Goal: Task Accomplishment & Management: Complete application form

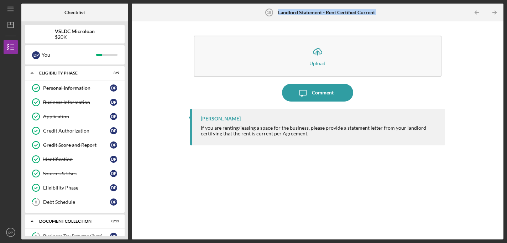
scroll to position [138, 0]
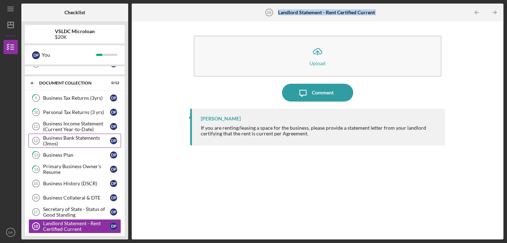
click at [79, 140] on div "Business Bank Statements (3mos)" at bounding box center [76, 140] width 67 height 11
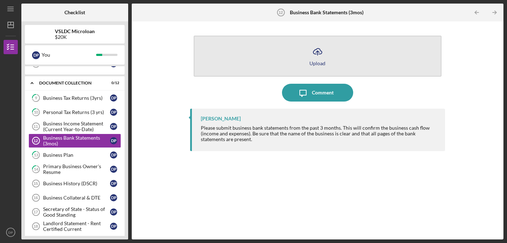
click at [270, 55] on button "Icon/Upload Upload" at bounding box center [318, 56] width 248 height 41
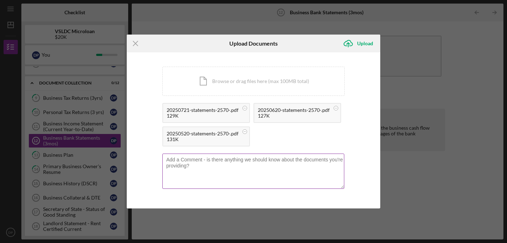
click at [248, 180] on textarea at bounding box center [253, 170] width 182 height 35
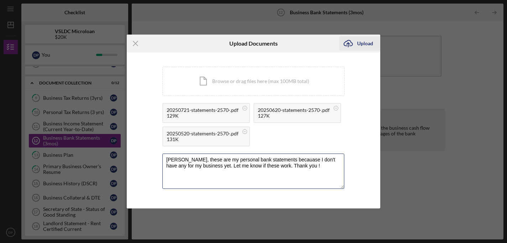
type textarea "[PERSON_NAME], these are my personal bank statements becauase I don't have any …"
click at [367, 36] on div "Upload" at bounding box center [365, 43] width 16 height 14
